Goal: Find contact information: Find contact information

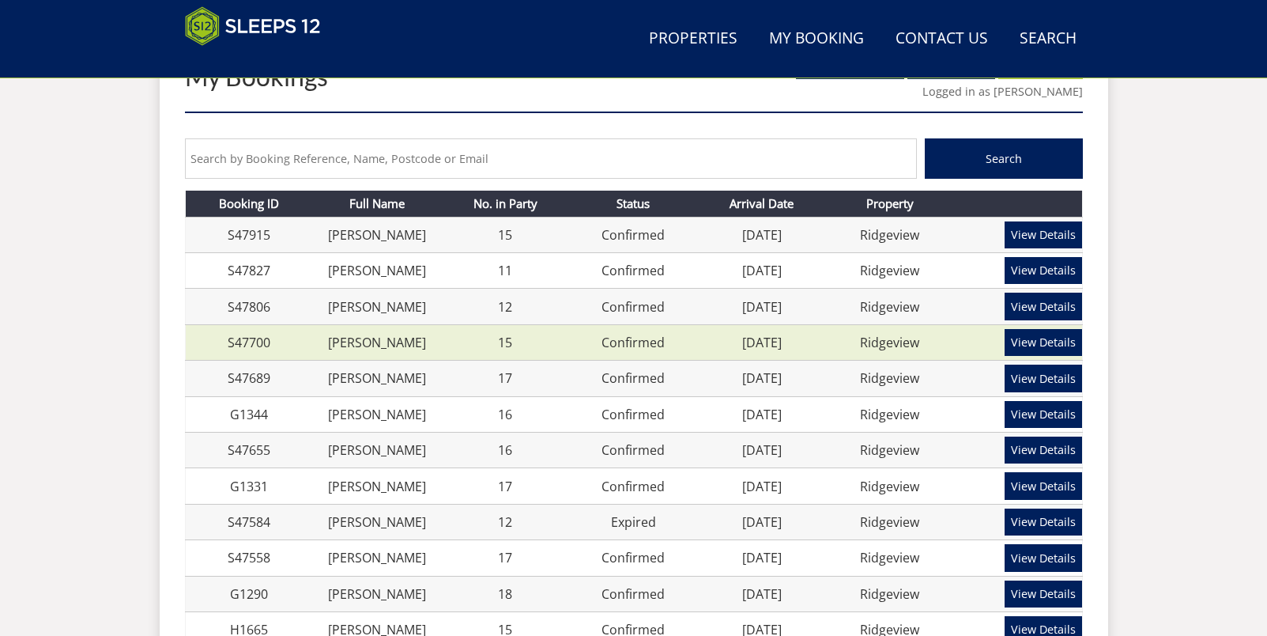
scroll to position [625, 0]
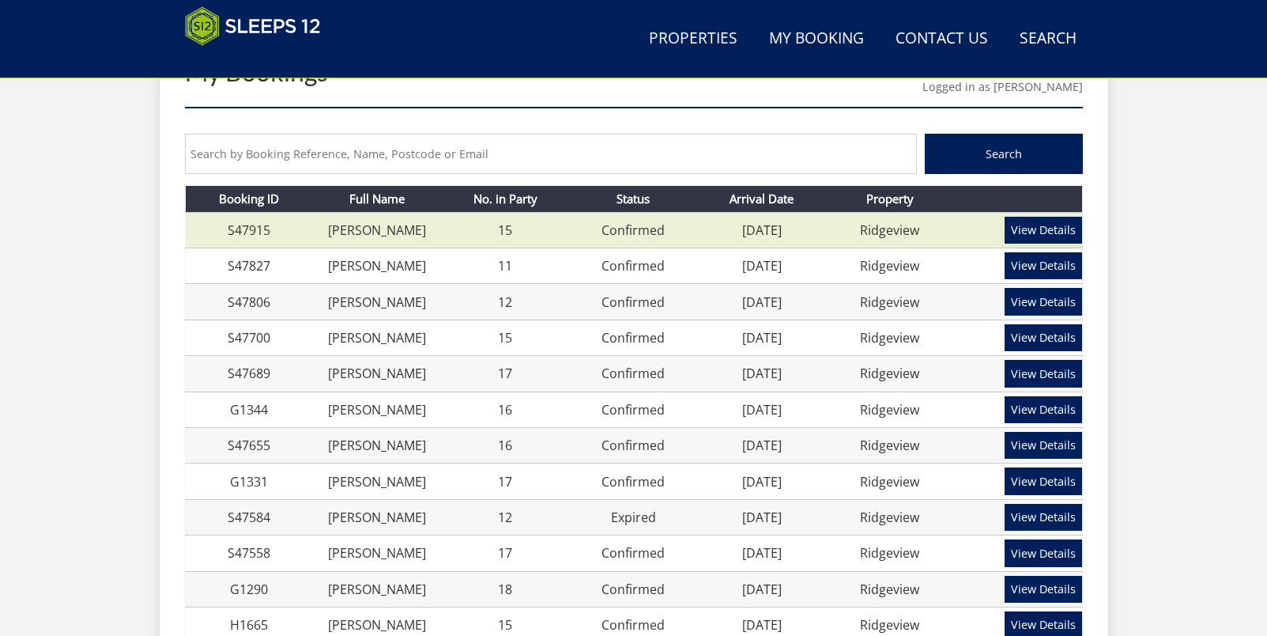
click at [1027, 228] on link "View Details" at bounding box center [1043, 230] width 77 height 27
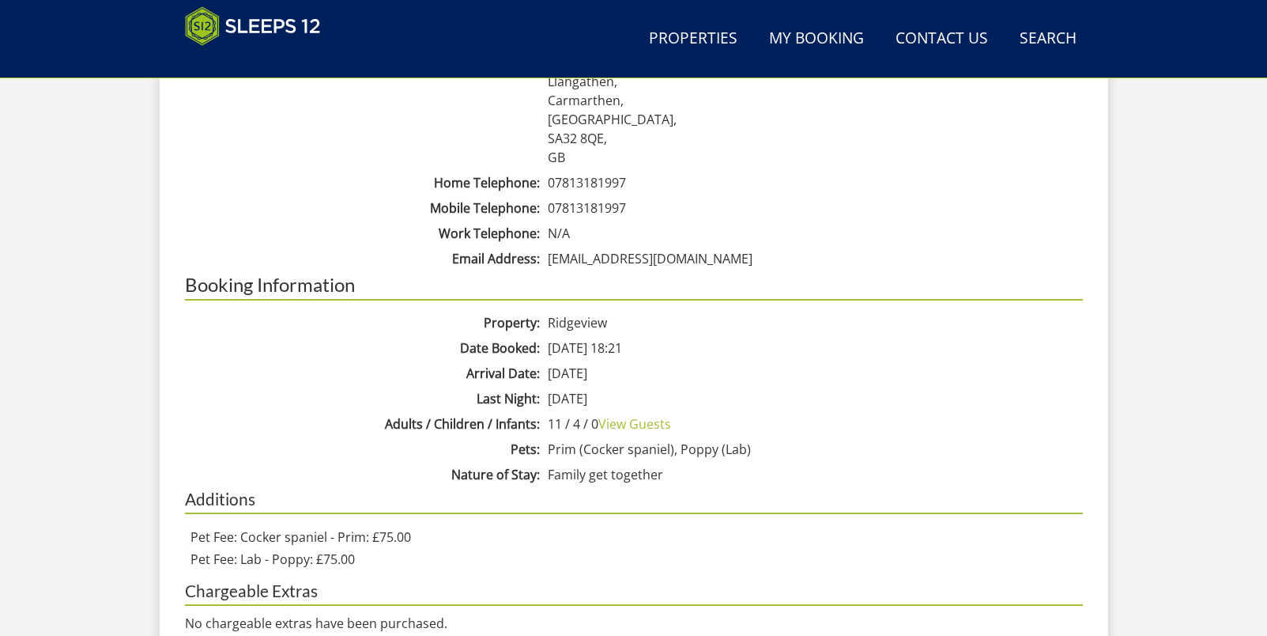
scroll to position [704, 0]
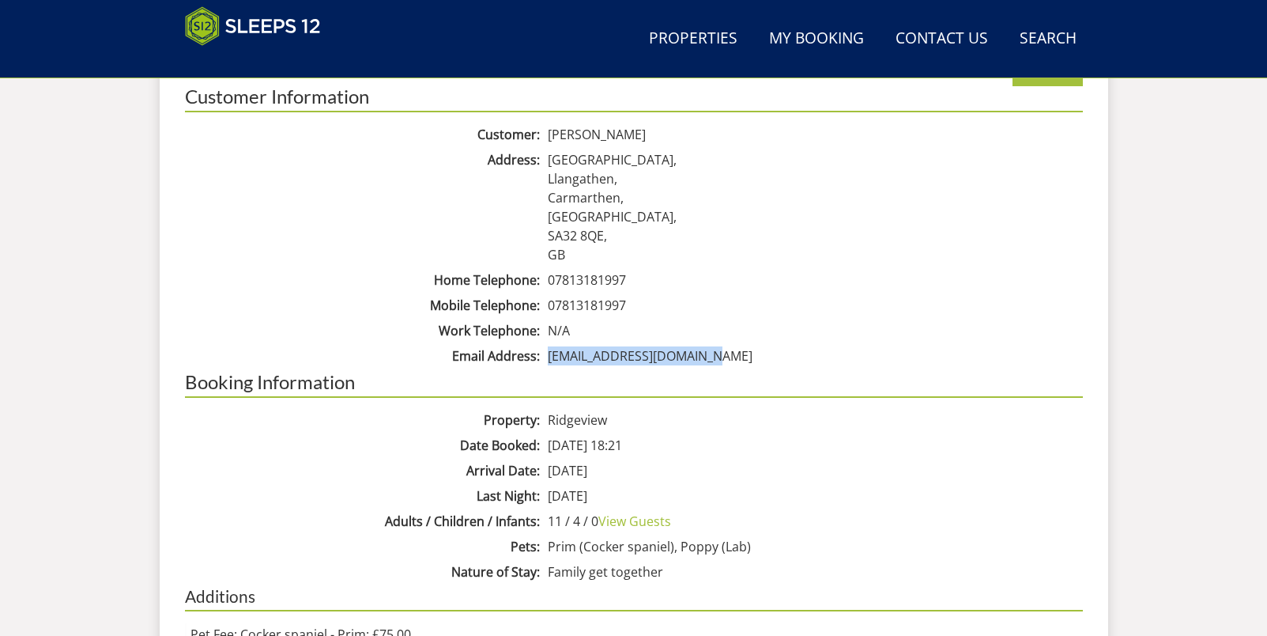
drag, startPoint x: 715, startPoint y: 356, endPoint x: 547, endPoint y: 359, distance: 167.6
click at [547, 359] on dd "[EMAIL_ADDRESS][DOMAIN_NAME]" at bounding box center [813, 355] width 539 height 19
copy dd "[EMAIL_ADDRESS][DOMAIN_NAME]"
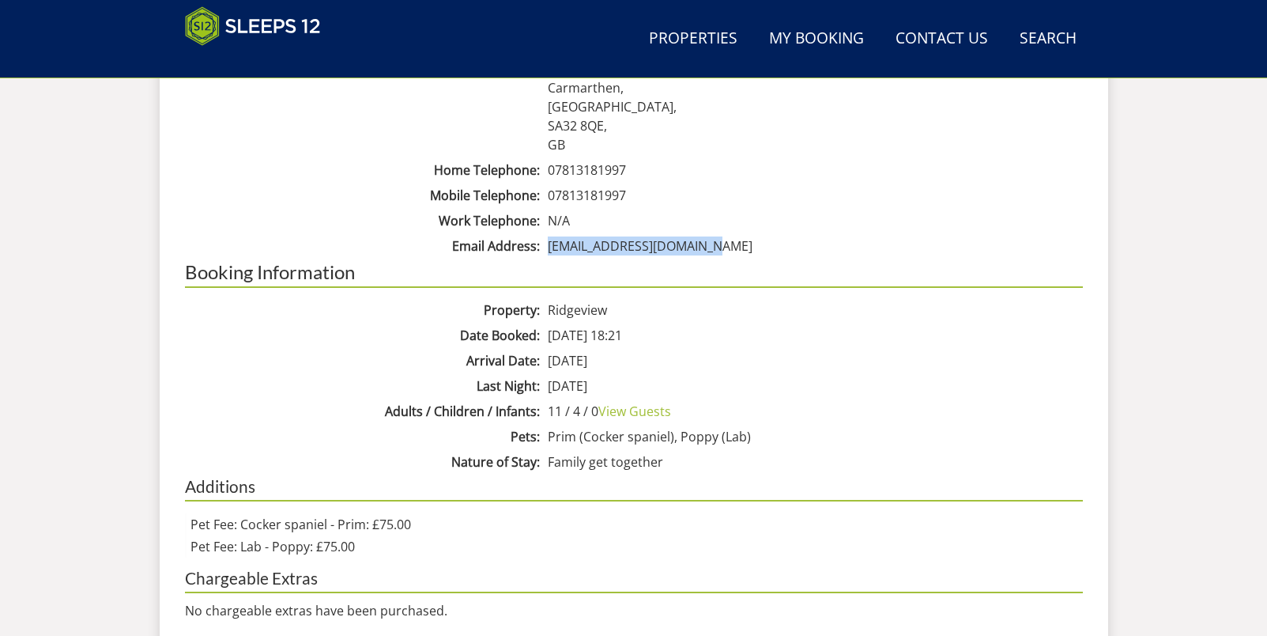
scroll to position [818, 0]
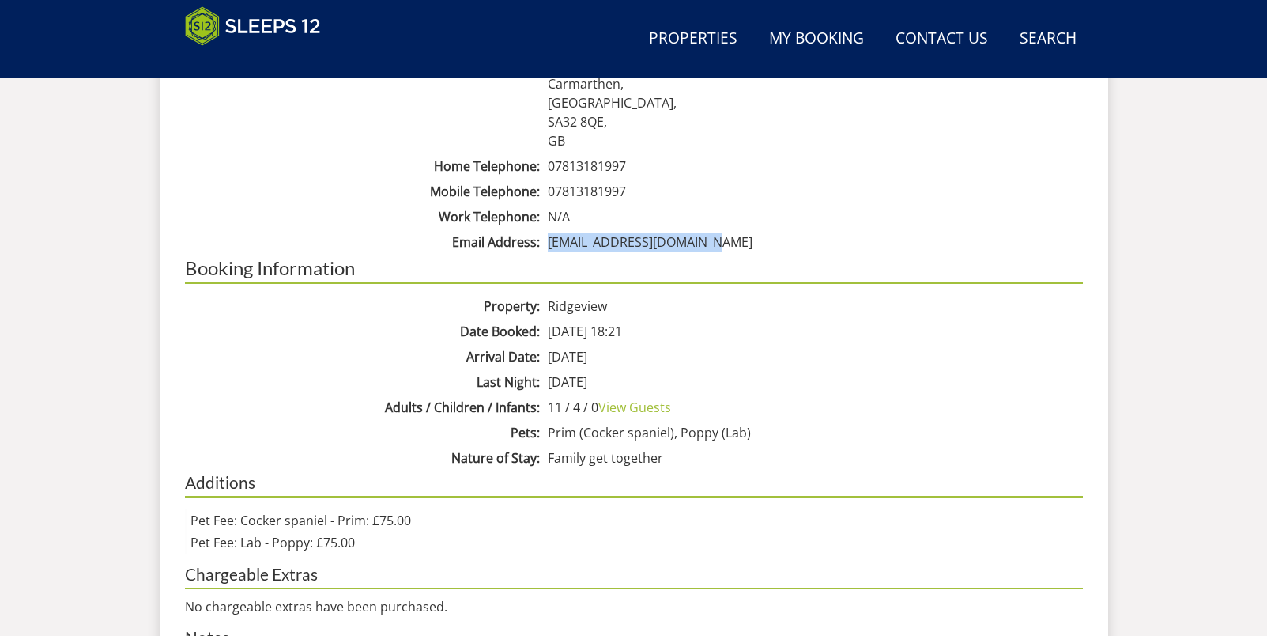
drag, startPoint x: 635, startPoint y: 187, endPoint x: 547, endPoint y: 194, distance: 88.0
click at [547, 194] on dd "07813181997" at bounding box center [813, 191] width 539 height 19
copy dd "07813181997"
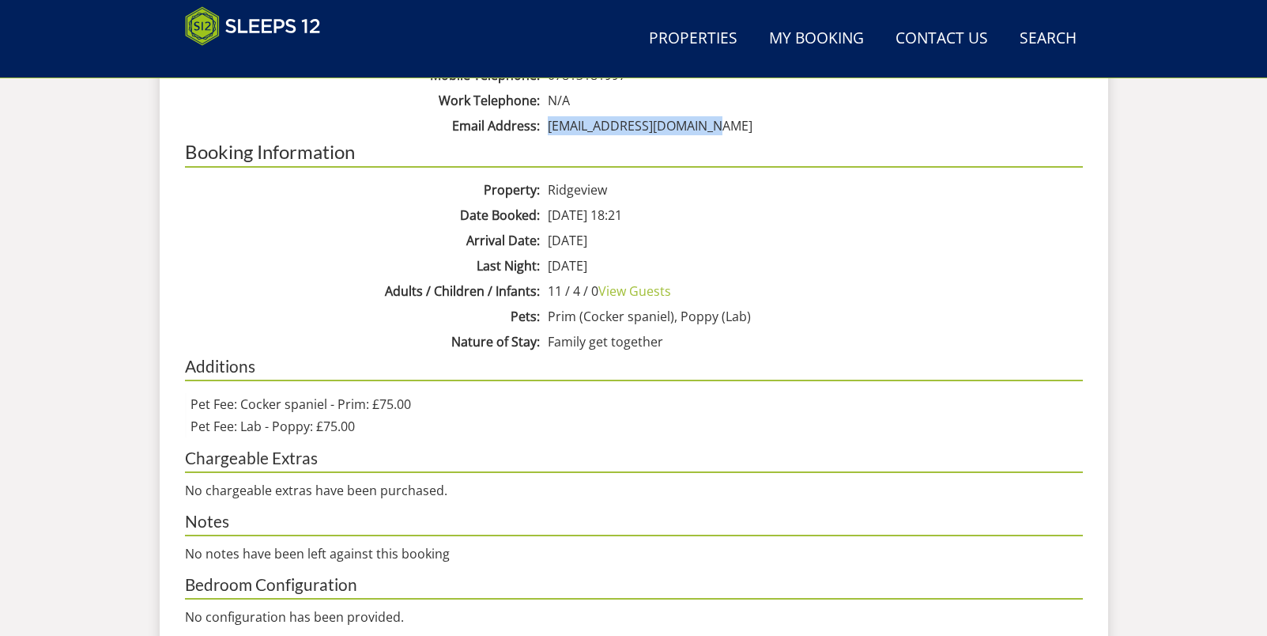
scroll to position [934, 0]
